Goal: Task Accomplishment & Management: Use online tool/utility

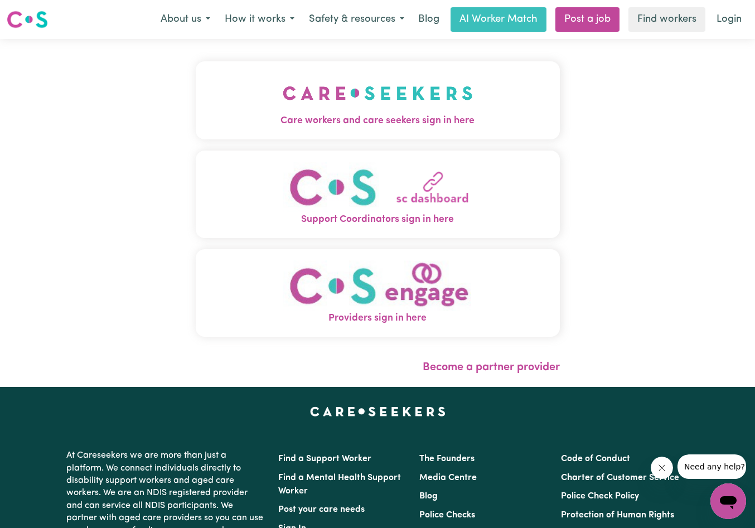
click at [325, 95] on img "Care workers and care seekers sign in here" at bounding box center [378, 92] width 190 height 41
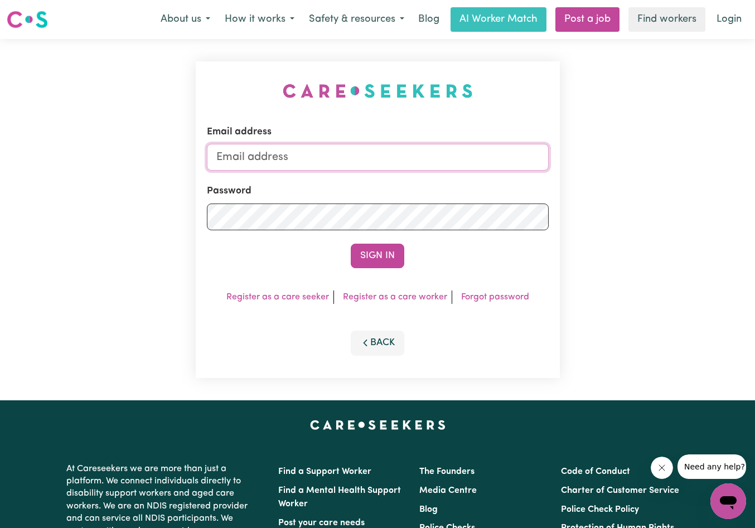
click at [318, 154] on input "Email address" at bounding box center [378, 157] width 342 height 27
type input "[EMAIL_ADDRESS][DOMAIN_NAME]"
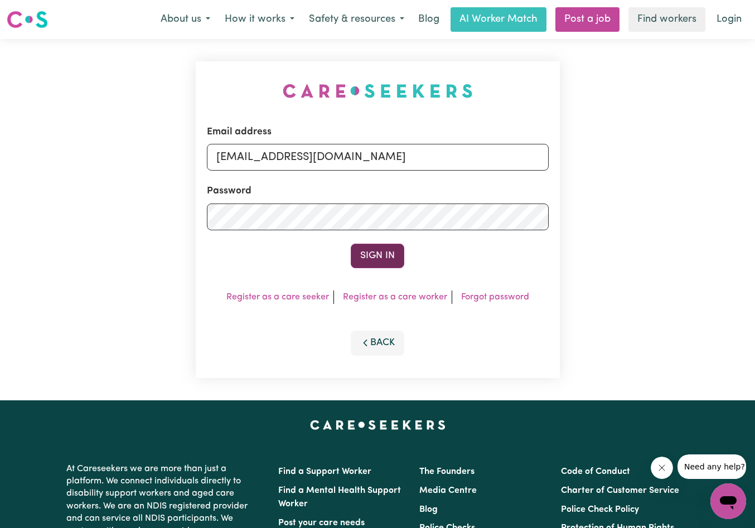
click at [380, 257] on button "Sign In" at bounding box center [378, 256] width 54 height 25
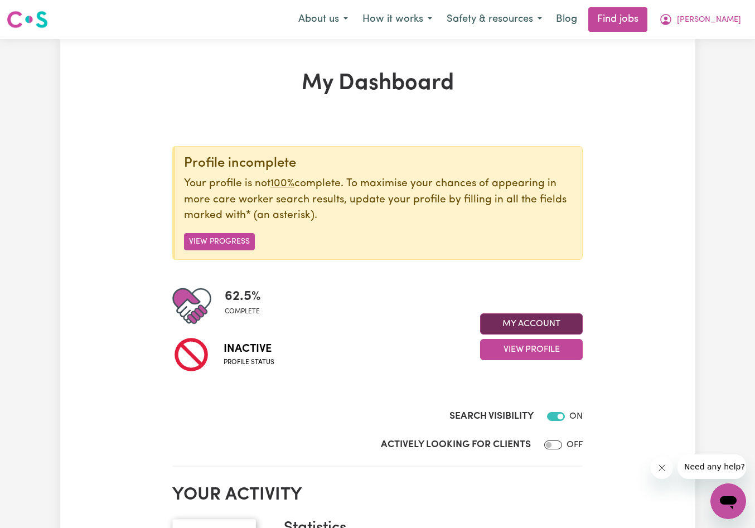
click at [521, 318] on button "My Account" at bounding box center [531, 323] width 103 height 21
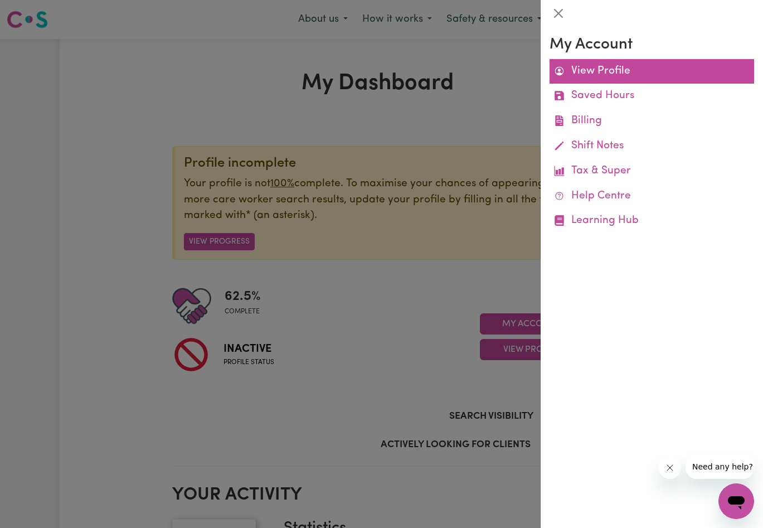
click at [600, 74] on link "View Profile" at bounding box center [652, 71] width 205 height 25
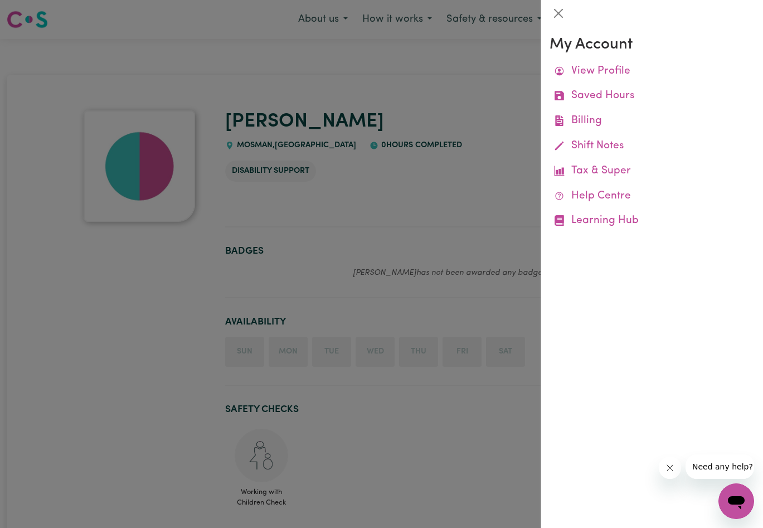
click at [323, 292] on div at bounding box center [381, 264] width 763 height 528
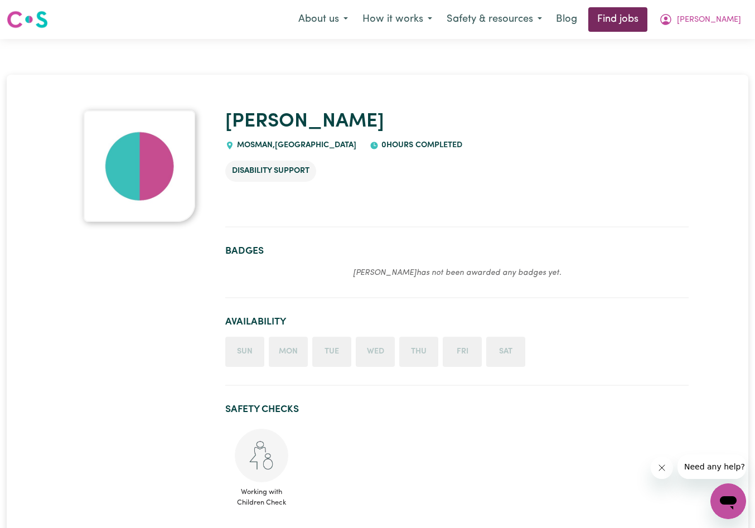
click at [647, 18] on link "Find jobs" at bounding box center [617, 19] width 59 height 25
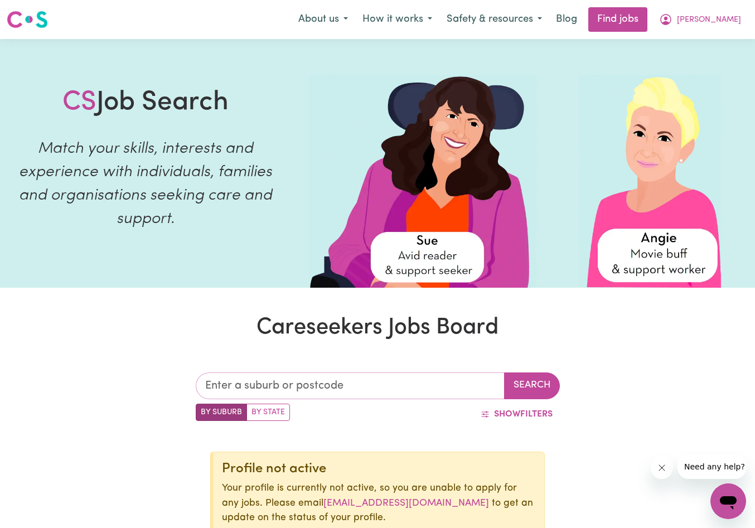
click at [352, 379] on input "text" at bounding box center [350, 386] width 309 height 27
type input "2088"
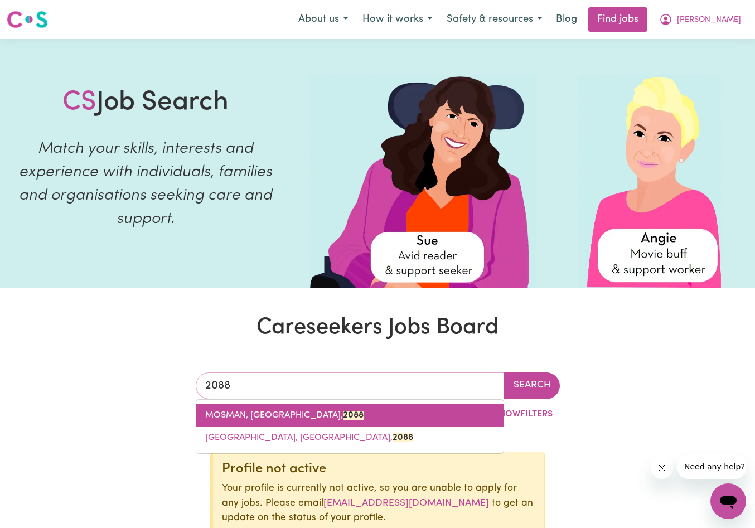
click at [322, 418] on span "MOSMAN, [GEOGRAPHIC_DATA], 2088" at bounding box center [284, 415] width 158 height 9
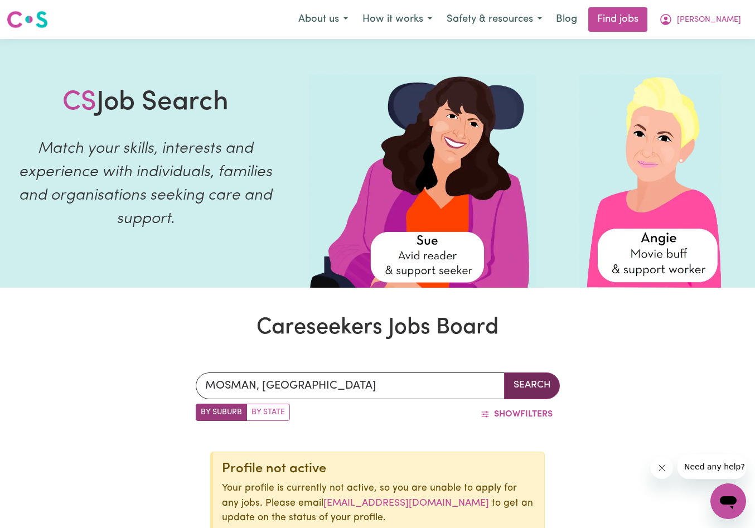
click at [523, 385] on button "Search" at bounding box center [532, 386] width 56 height 27
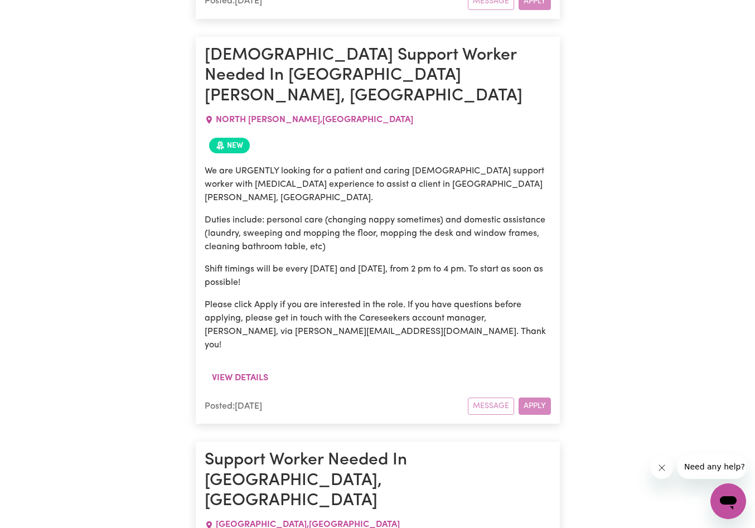
scroll to position [3750, 0]
